Goal: Task Accomplishment & Management: Manage account settings

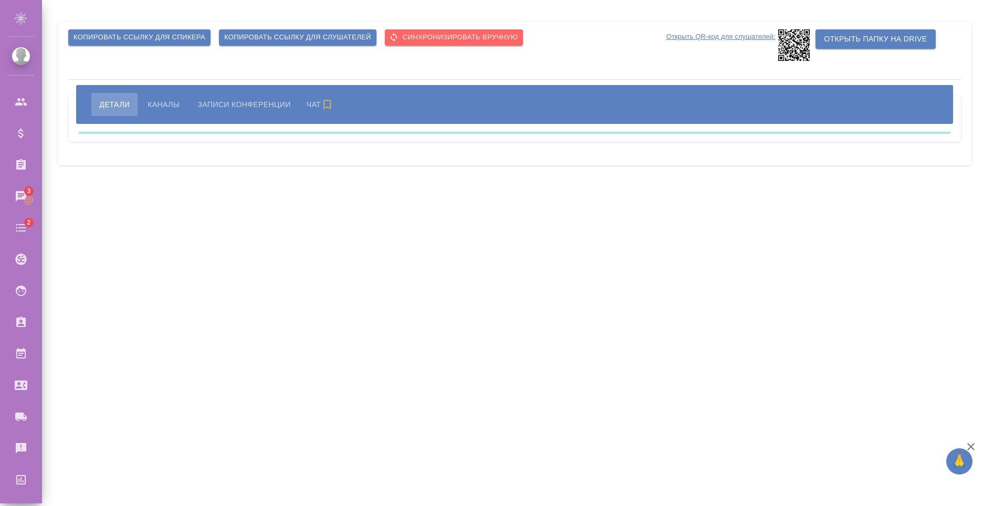
click at [436, 244] on div ".cls-1 fill:#fff; AWATERA Nikiforov Anton Клиенты Спецификации Заказы 3 Чаты 2 …" at bounding box center [491, 253] width 983 height 506
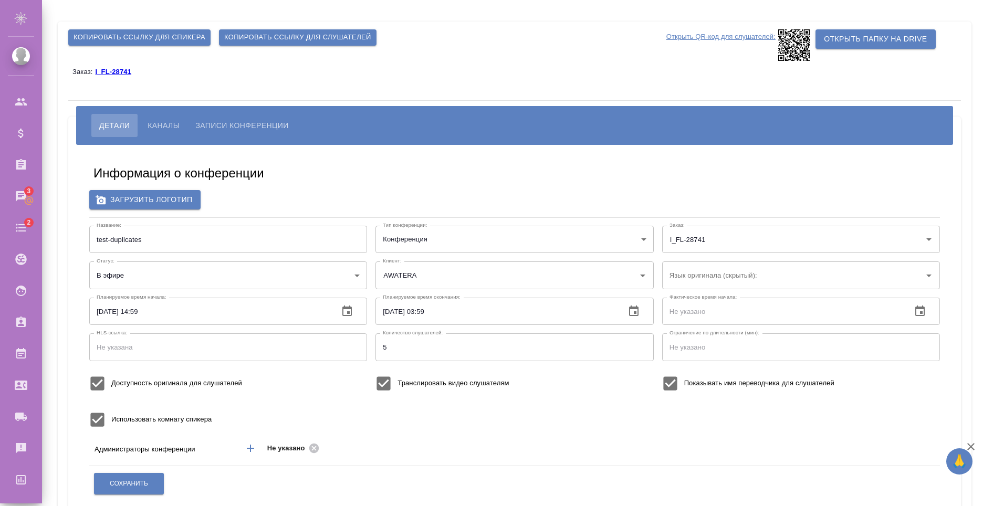
click at [469, 164] on div "Информация о конференции Загрузить логотип Название: test-duplicates Название: …" at bounding box center [515, 388] width 872 height 471
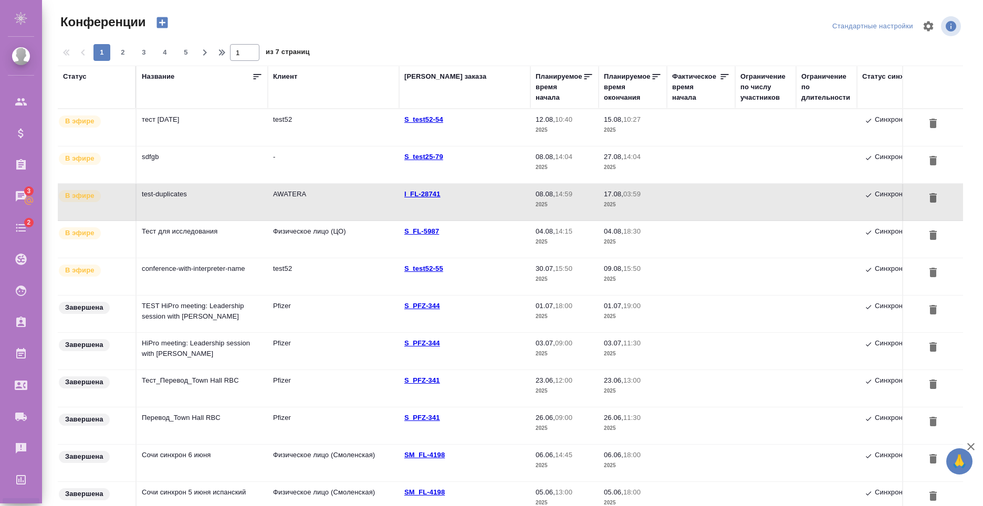
click at [236, 146] on td "Тест для исследования" at bounding box center [202, 127] width 131 height 37
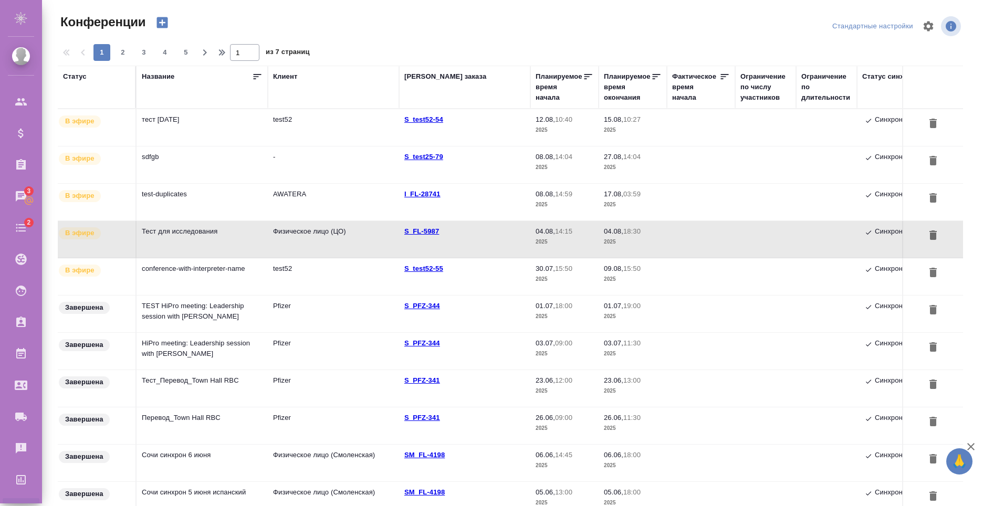
click at [212, 146] on td "test-duplicates" at bounding box center [202, 127] width 131 height 37
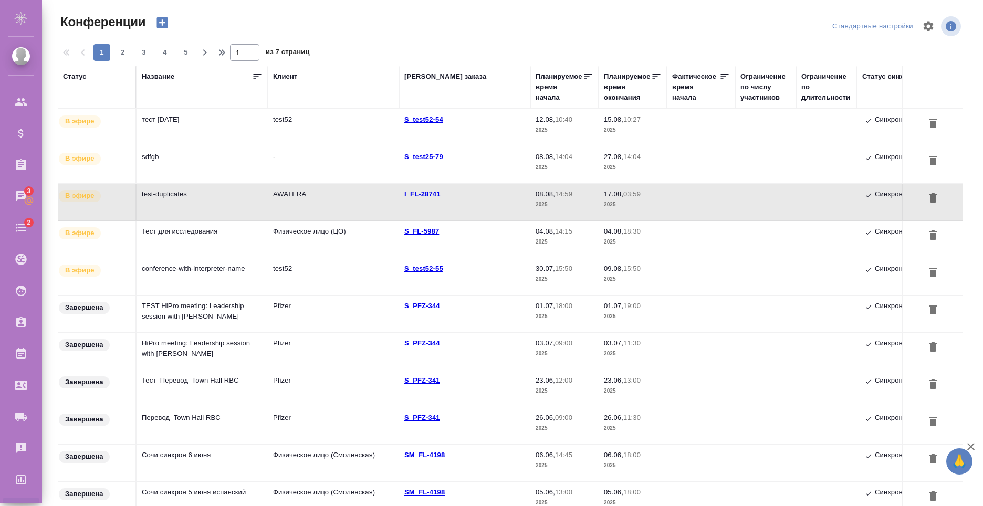
click at [180, 146] on td "test-duplicates" at bounding box center [202, 127] width 131 height 37
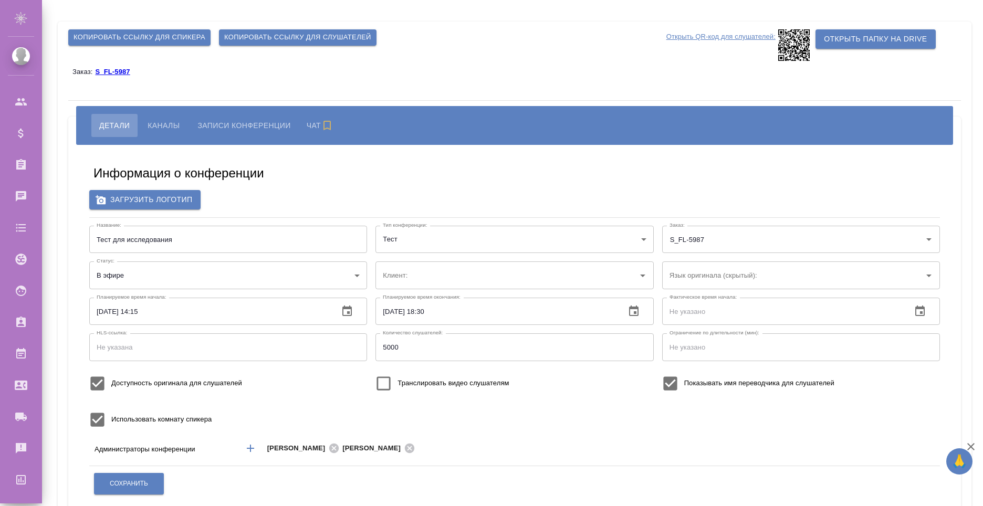
scroll to position [105, 0]
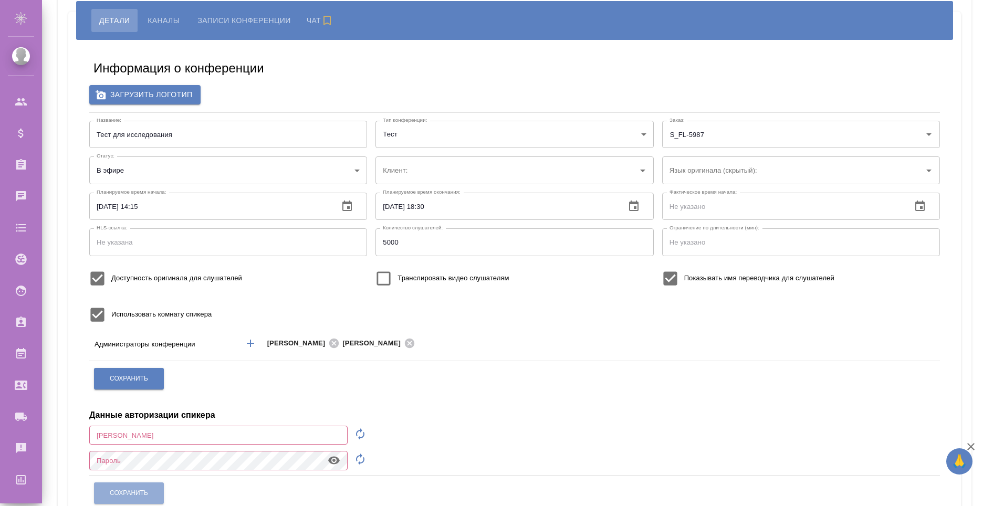
click at [403, 278] on span "Транслировать видео слушателям" at bounding box center [453, 278] width 111 height 11
click at [398, 278] on input "Транслировать видео слушателям" at bounding box center [384, 279] width 28 height 28
checkbox input "true"
click at [144, 379] on span "Сохранить" at bounding box center [129, 379] width 38 height 9
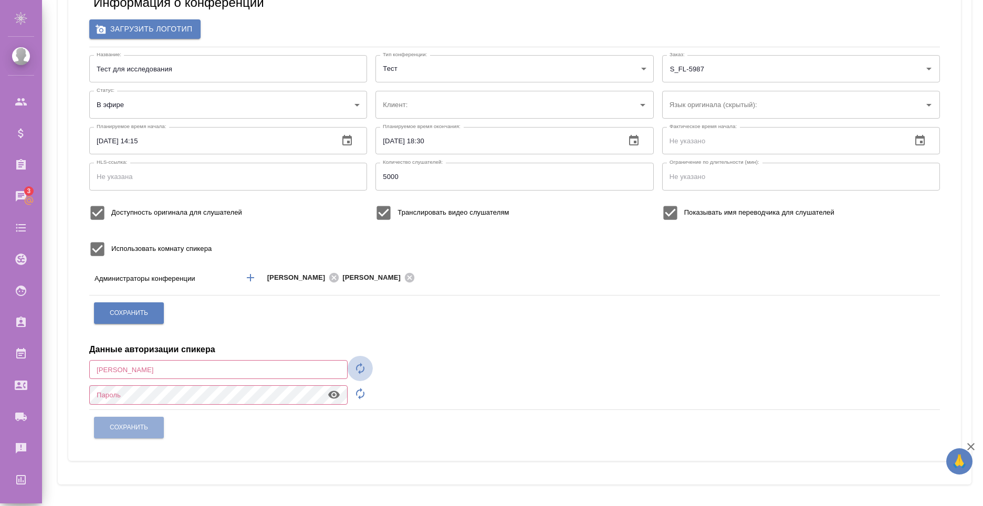
click at [359, 370] on icon "button" at bounding box center [360, 369] width 13 height 13
type input "speaker_cfV0M7fS"
click at [363, 396] on icon "button" at bounding box center [360, 394] width 13 height 13
type input "Физическое лицо (ЦО)"
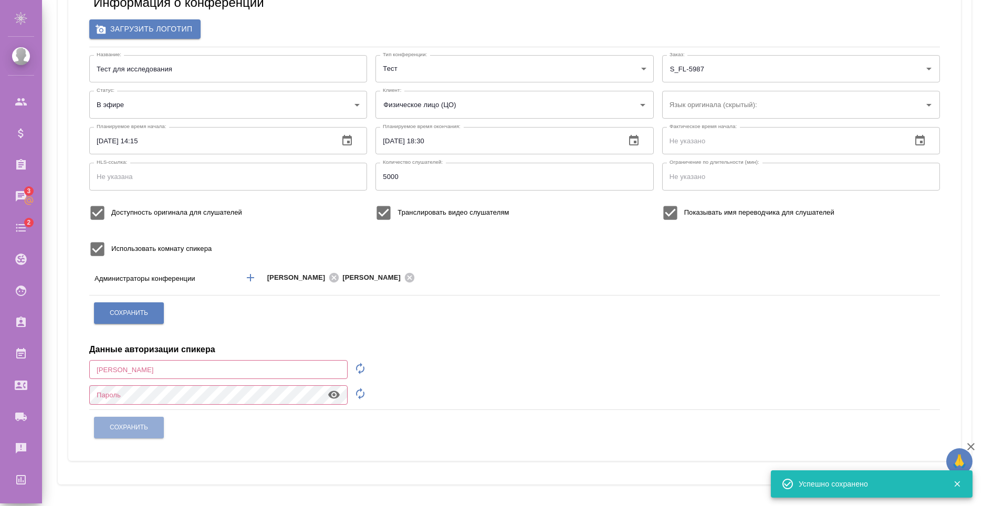
click at [365, 369] on icon "button" at bounding box center [360, 369] width 13 height 13
type input "speaker_PS6WEulz"
click at [357, 390] on icon "button" at bounding box center [360, 394] width 13 height 13
click at [337, 395] on icon "button" at bounding box center [334, 395] width 12 height 8
drag, startPoint x: 245, startPoint y: 366, endPoint x: 58, endPoint y: 361, distance: 186.6
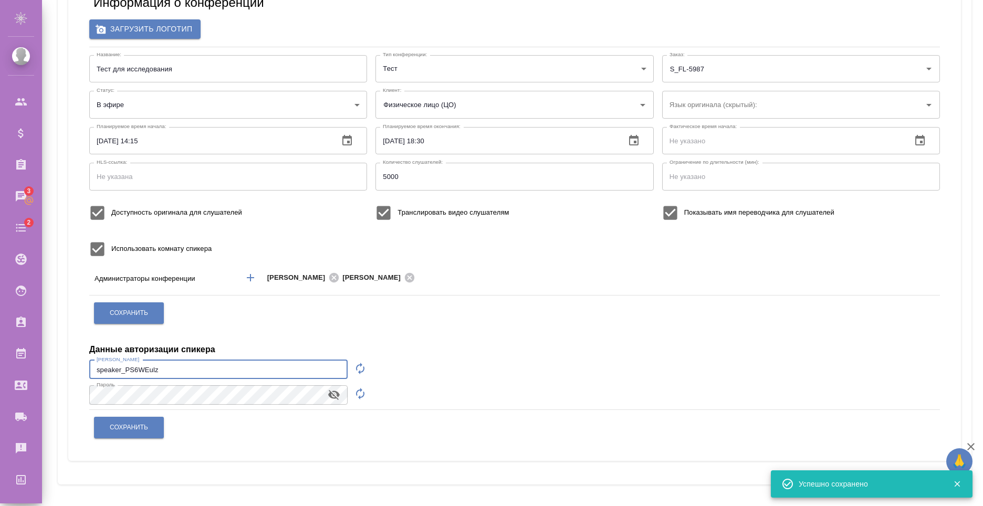
click at [58, 361] on div "Копировать ссылку для спикера Копировать ссылку для слушателей Открыть QR-код д…" at bounding box center [515, 168] width 914 height 634
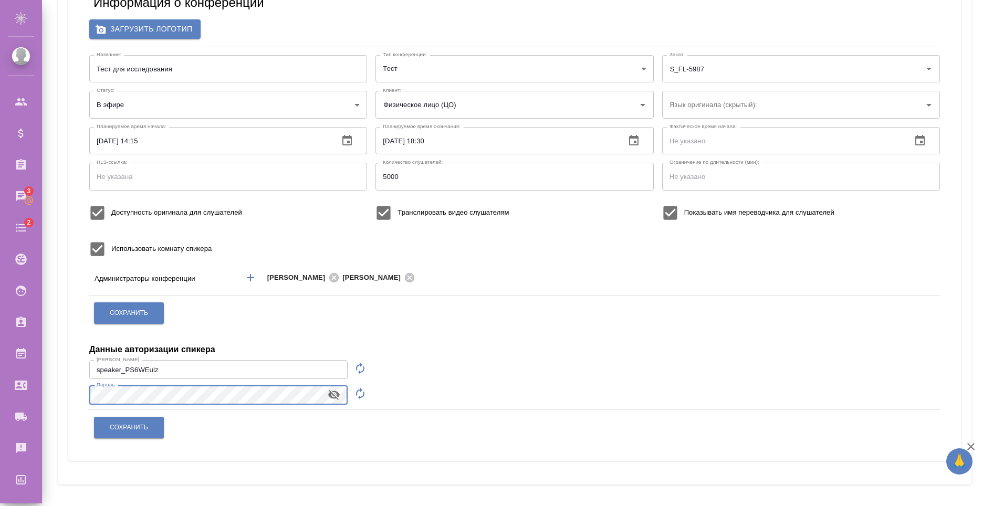
click at [85, 395] on div "Информация о конференции Загрузить логотип Название: Тест для исследования Назв…" at bounding box center [515, 217] width 872 height 471
click at [152, 429] on button "Сохранить" at bounding box center [129, 428] width 70 height 22
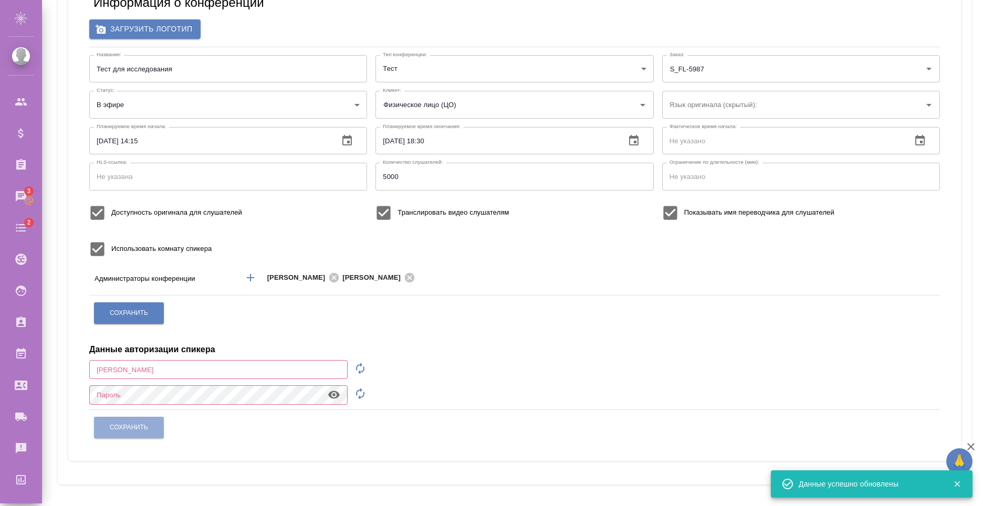
scroll to position [0, 0]
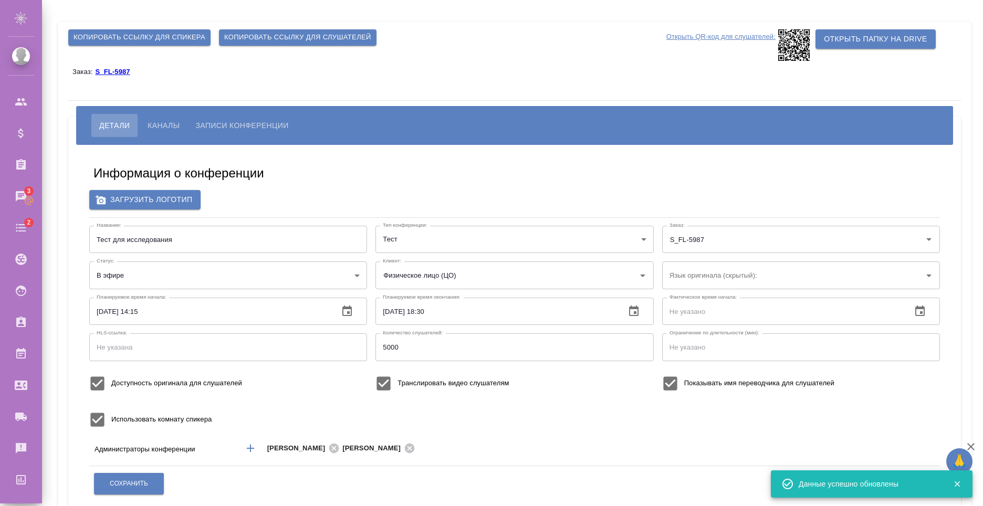
click at [285, 41] on span "Копировать ссылку для слушателей" at bounding box center [297, 38] width 147 height 12
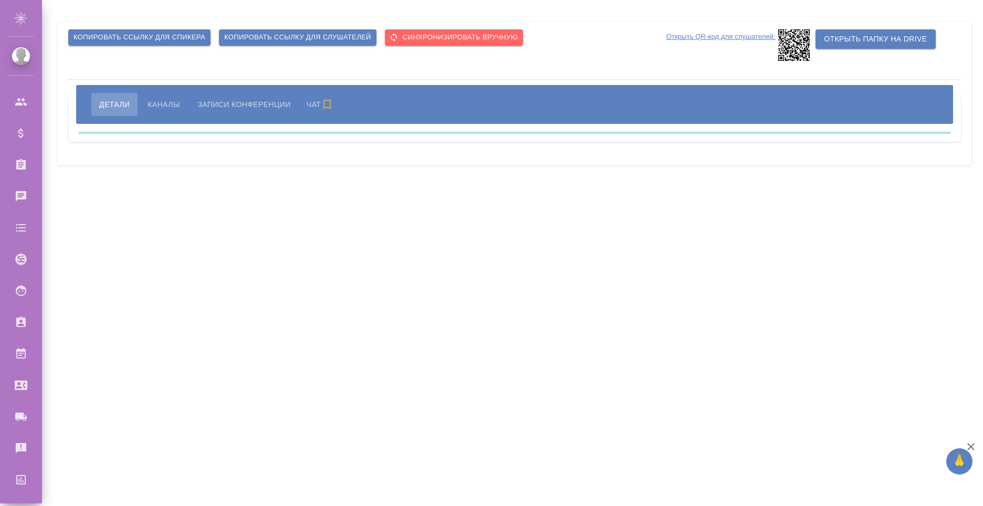
click at [284, 38] on span "Копировать ссылку для слушателей" at bounding box center [297, 38] width 147 height 12
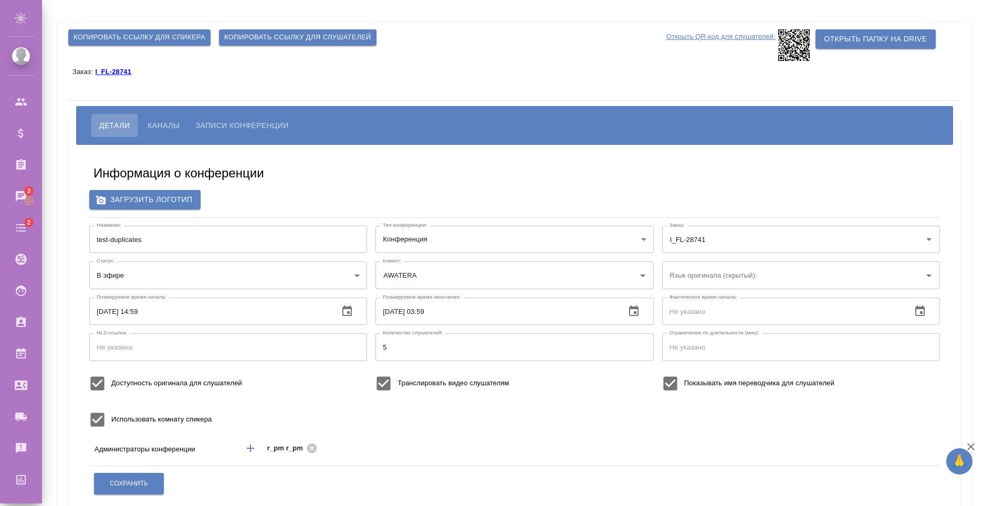
click at [301, 36] on span "Копировать ссылку для слушателей" at bounding box center [297, 38] width 147 height 12
